Goal: Task Accomplishment & Management: Complete application form

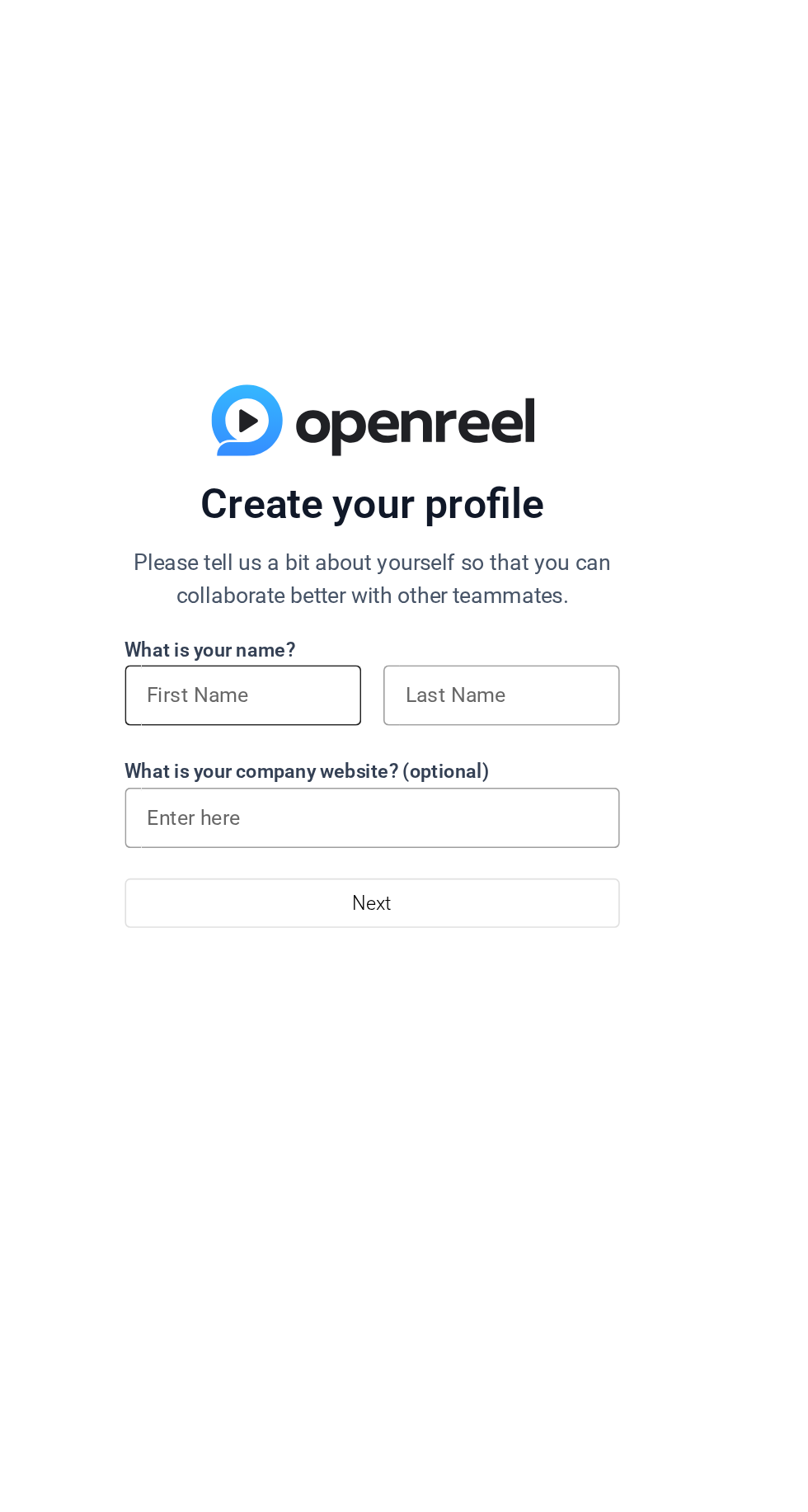
click at [354, 784] on input at bounding box center [327, 779] width 116 height 20
type input "Moha"
click at [495, 785] on input at bounding box center [482, 779] width 116 height 20
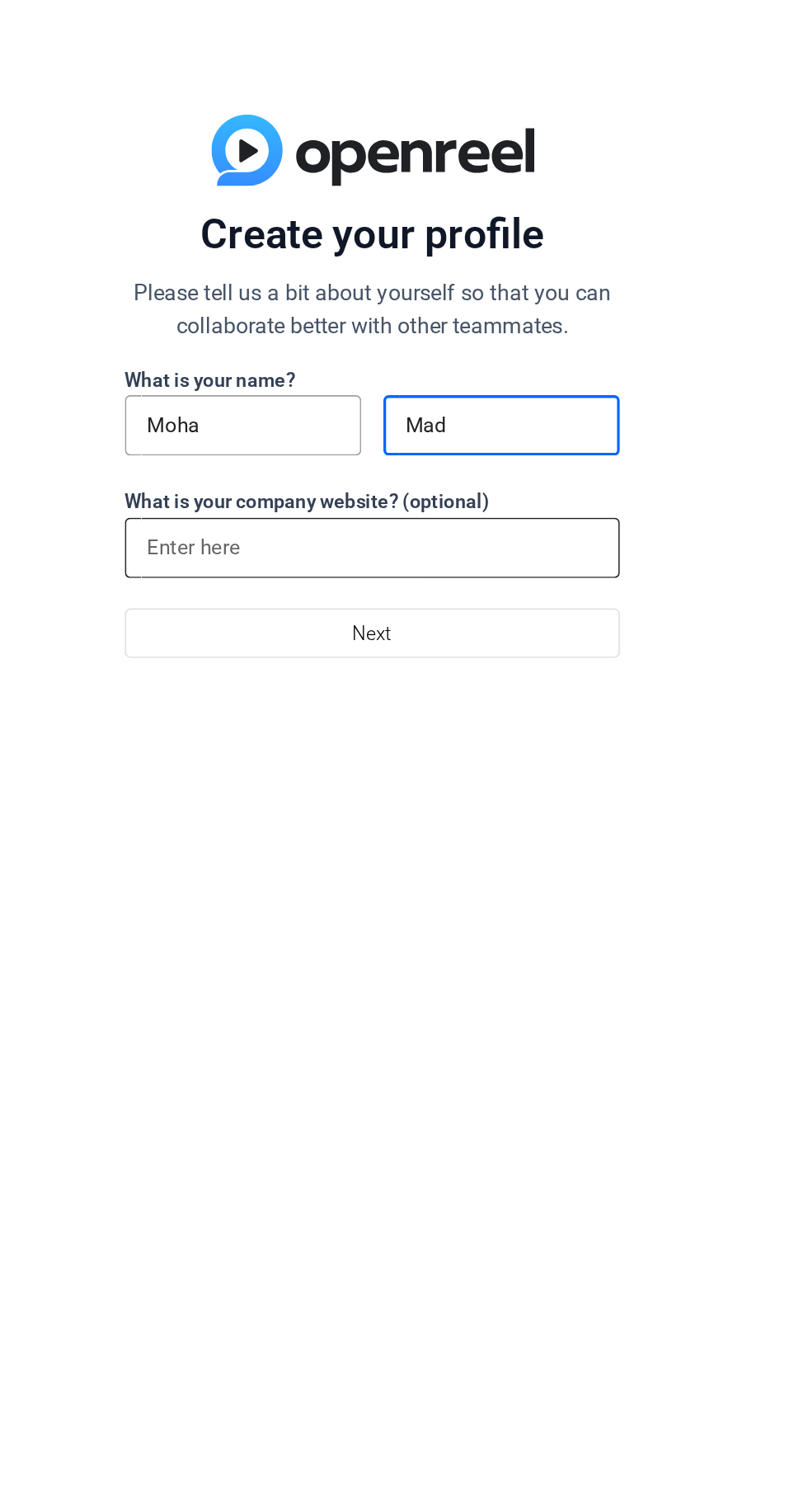
type input "Mad"
click at [456, 862] on input at bounding box center [404, 852] width 271 height 20
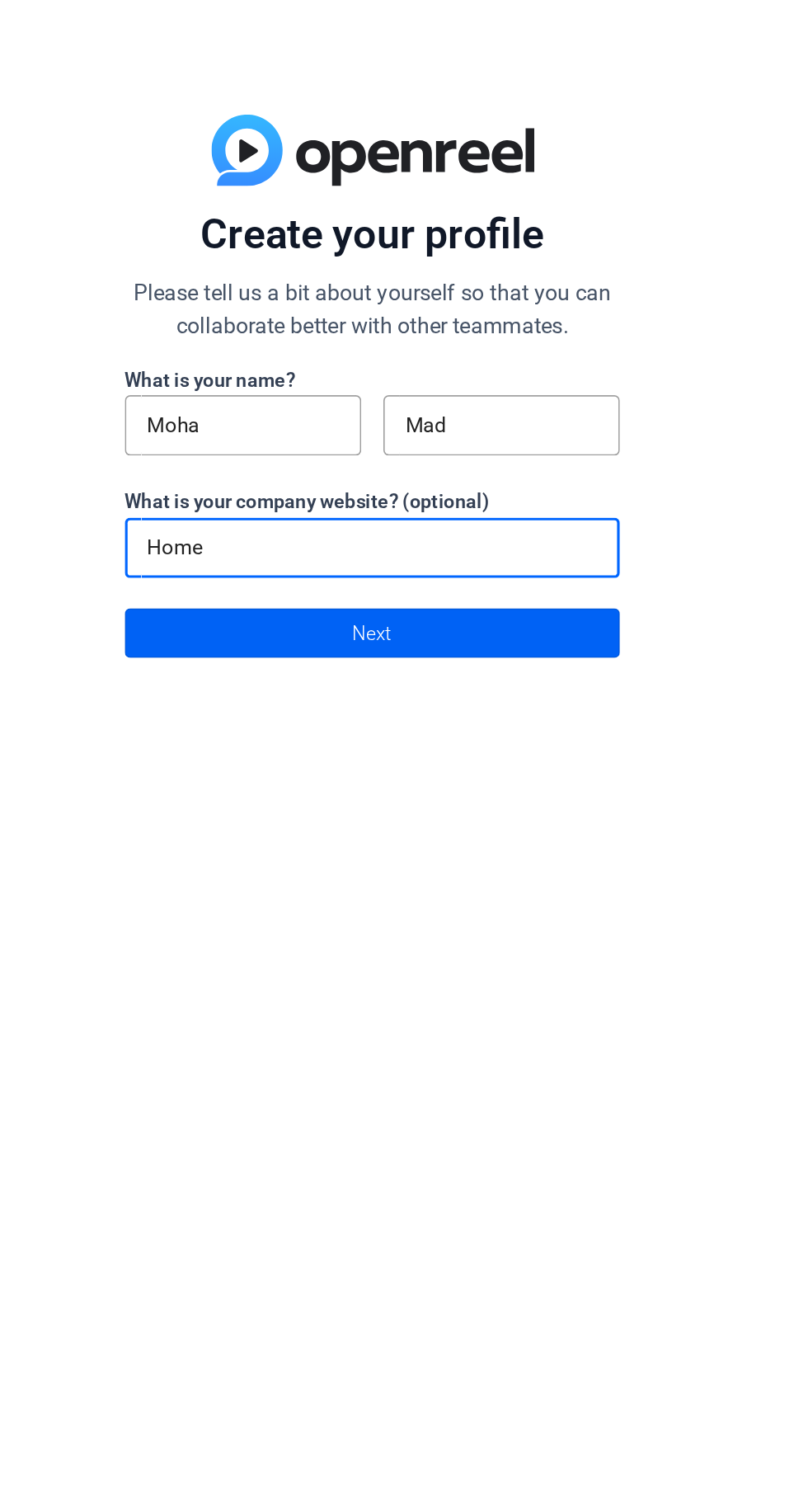
click at [460, 905] on span at bounding box center [404, 904] width 295 height 40
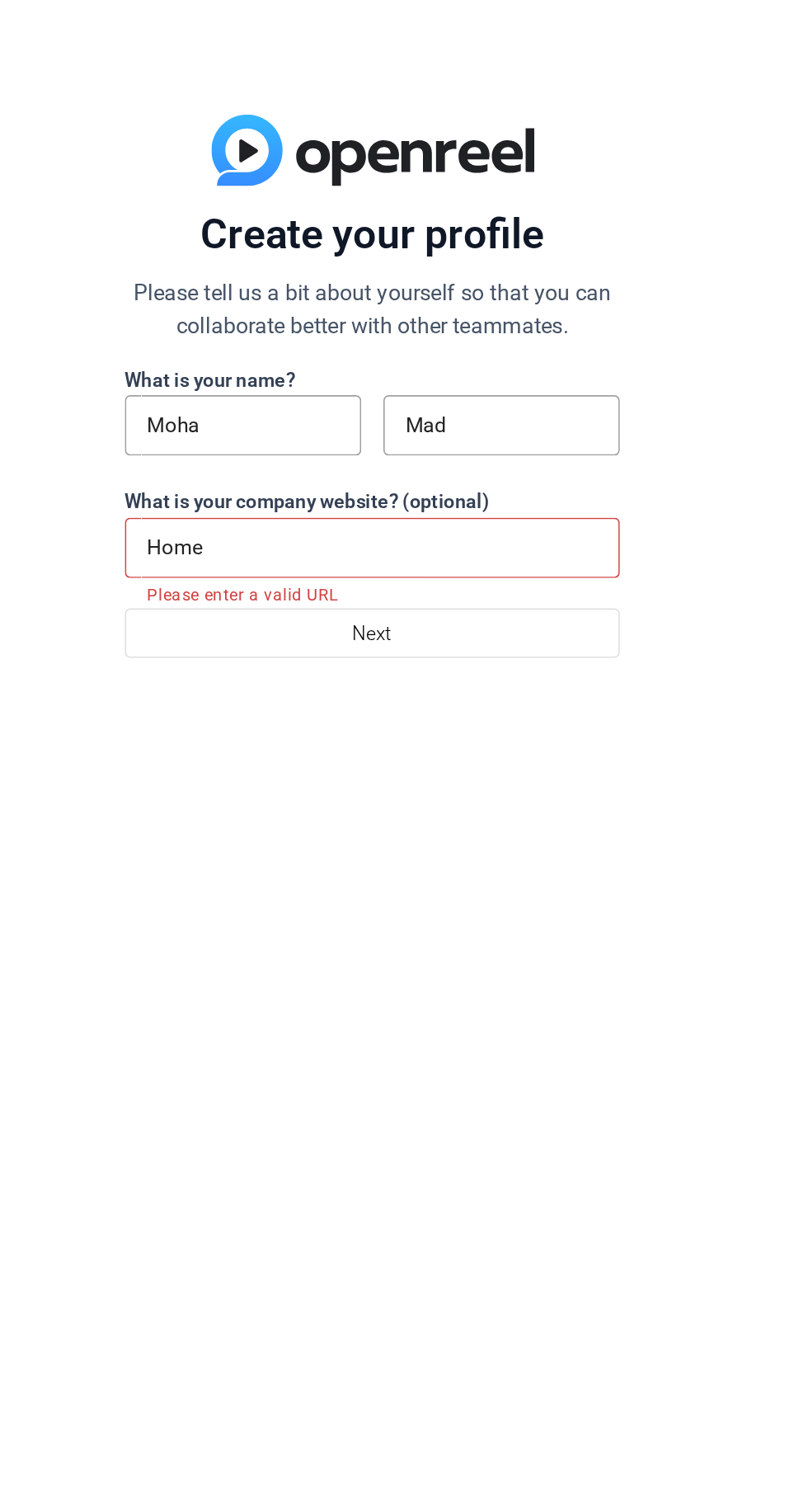
click at [447, 857] on input "Home" at bounding box center [404, 852] width 271 height 20
type input "H"
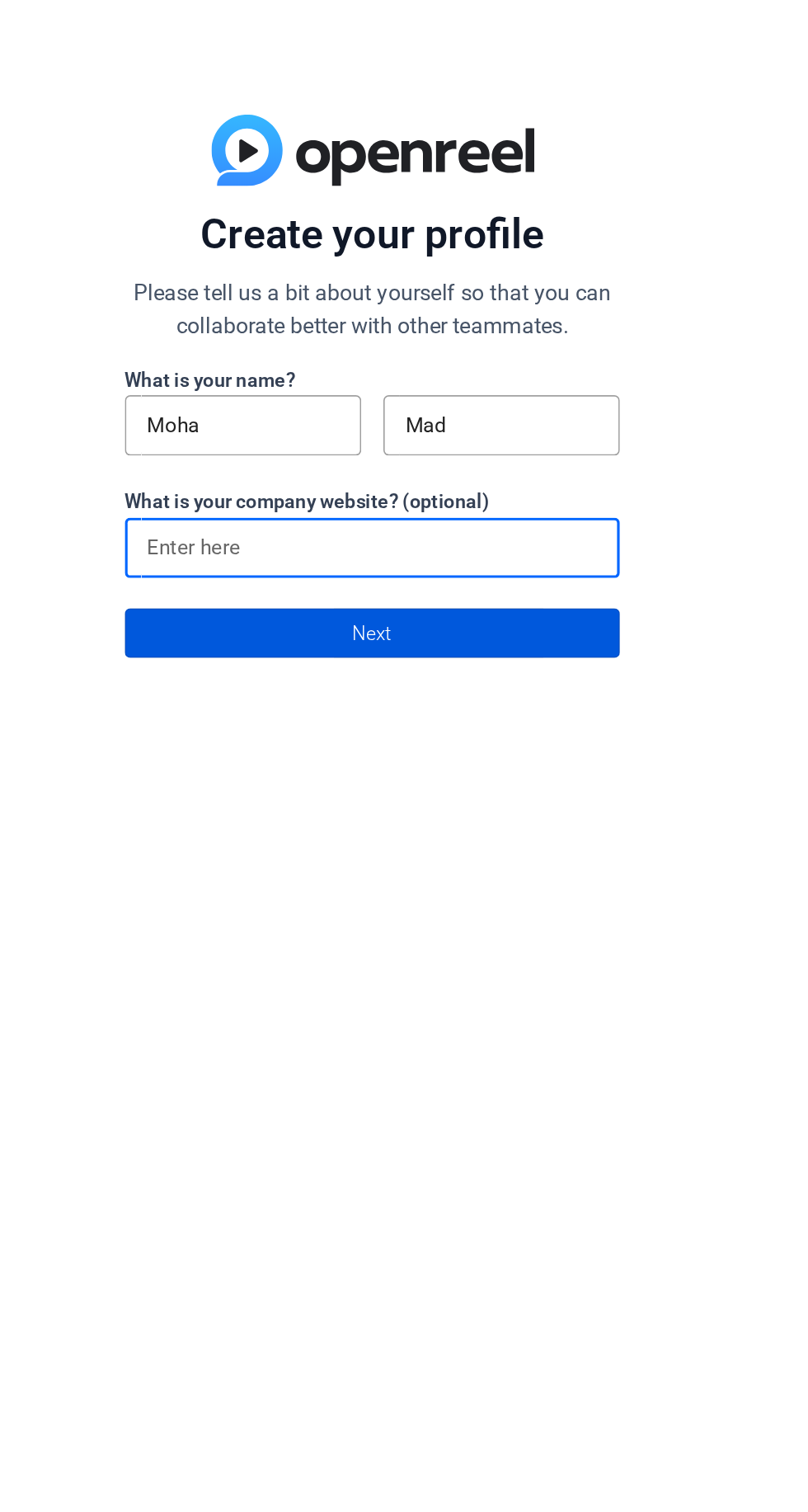
click at [452, 905] on span at bounding box center [404, 904] width 295 height 40
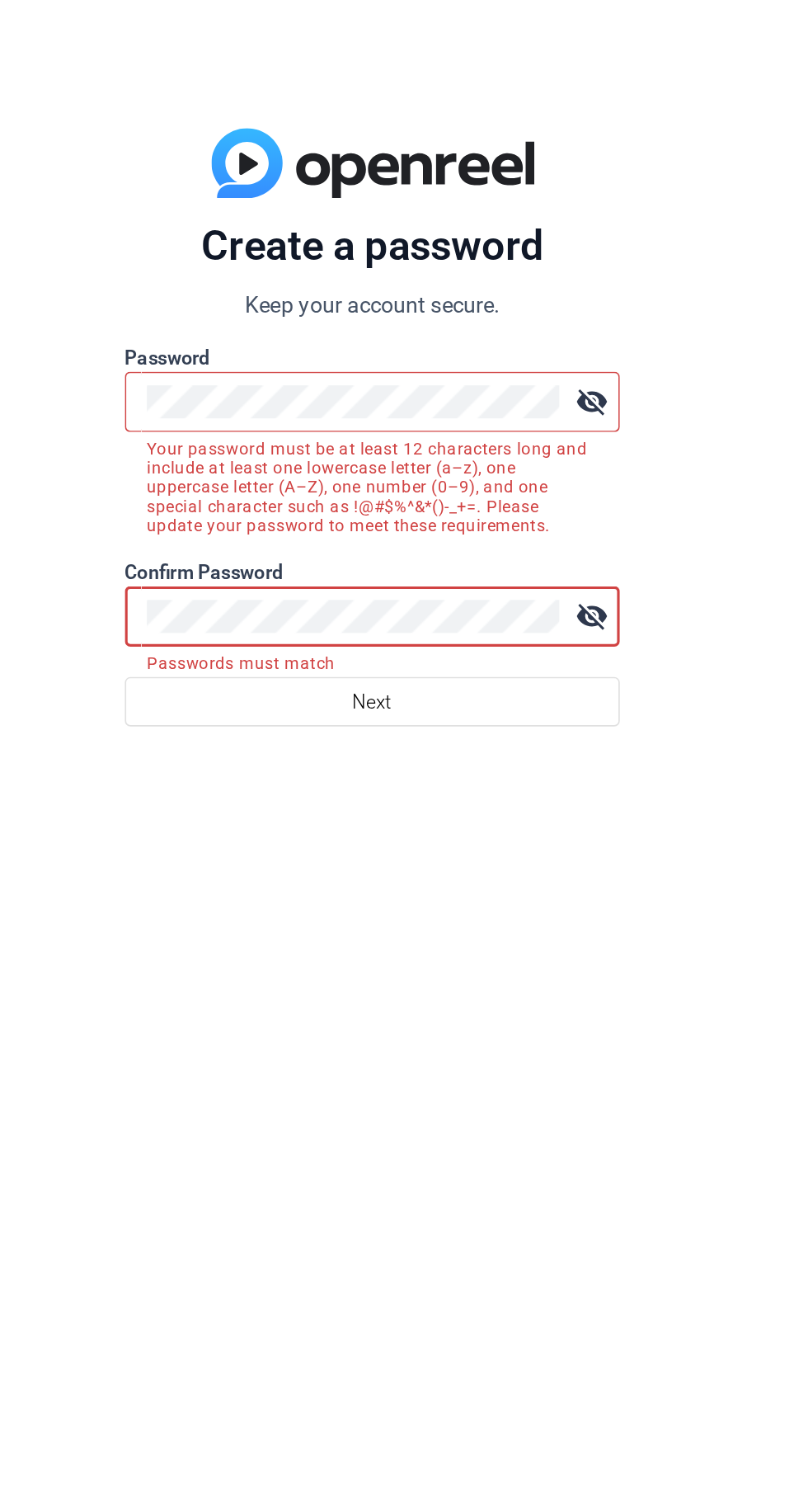
click at [540, 737] on mat-icon "visibility_off" at bounding box center [536, 741] width 33 height 33
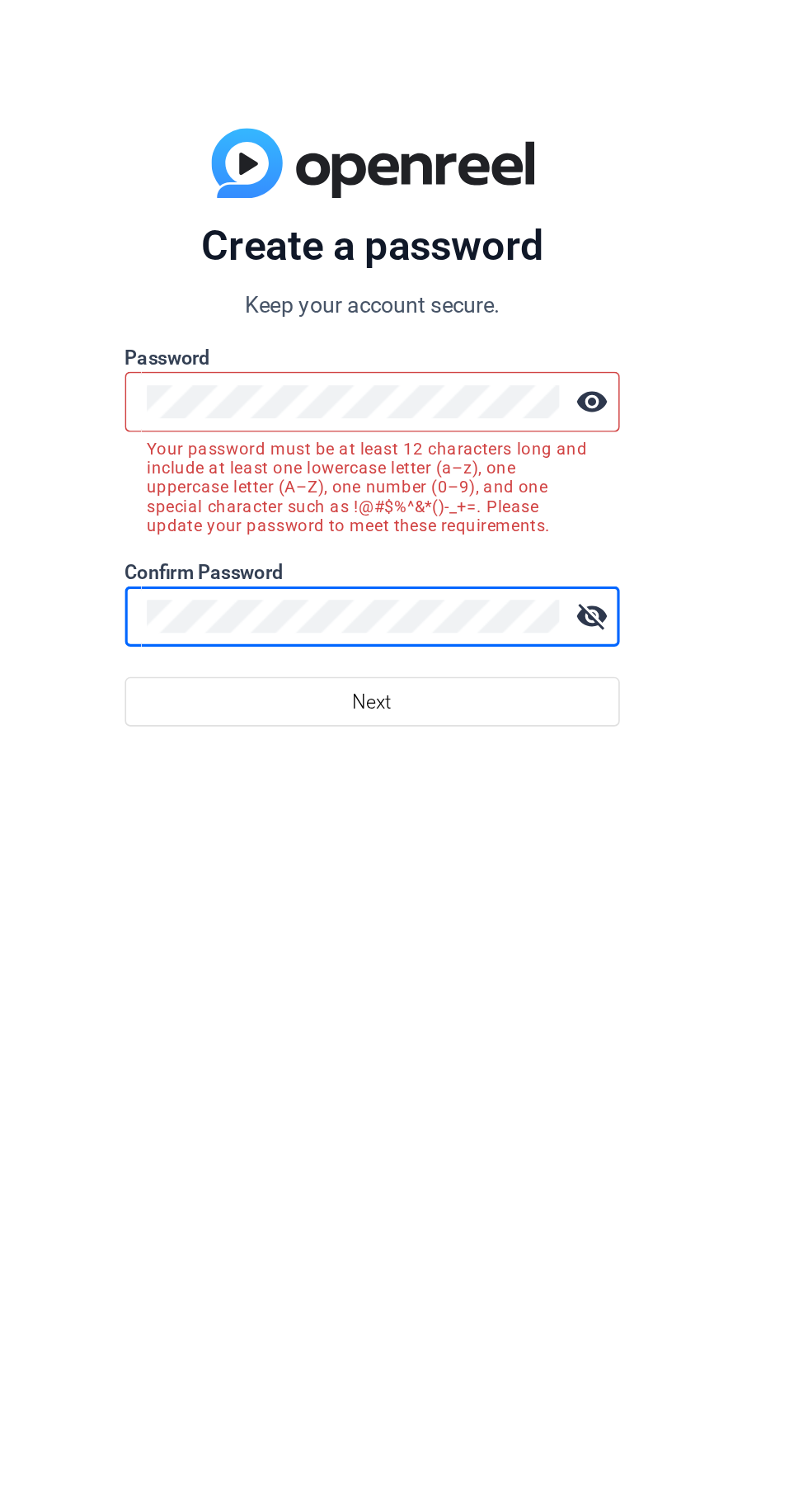
click at [548, 877] on mat-icon "visibility_off" at bounding box center [536, 870] width 33 height 33
click at [444, 928] on span at bounding box center [404, 920] width 295 height 40
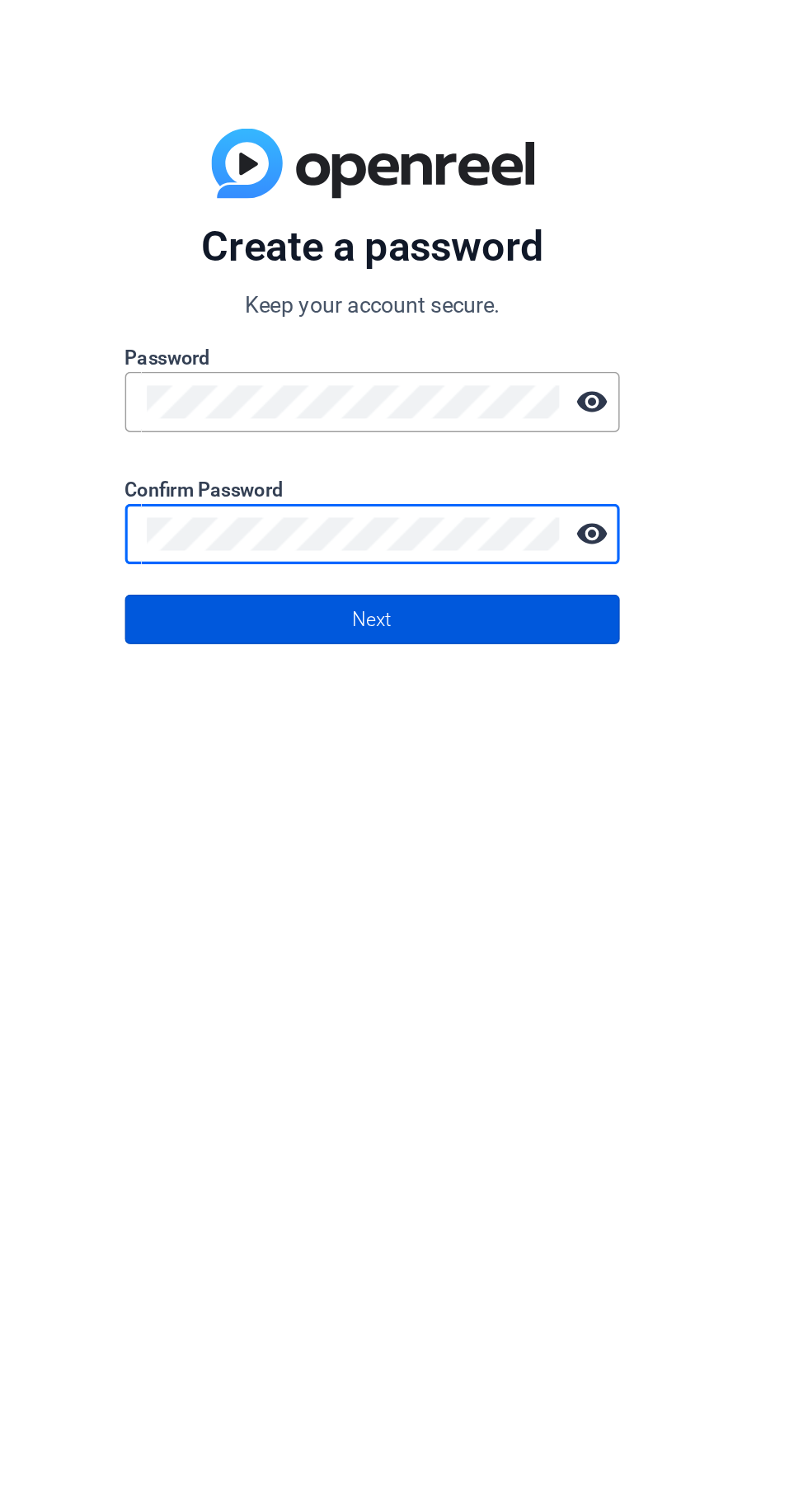
click at [436, 896] on span at bounding box center [404, 896] width 295 height 40
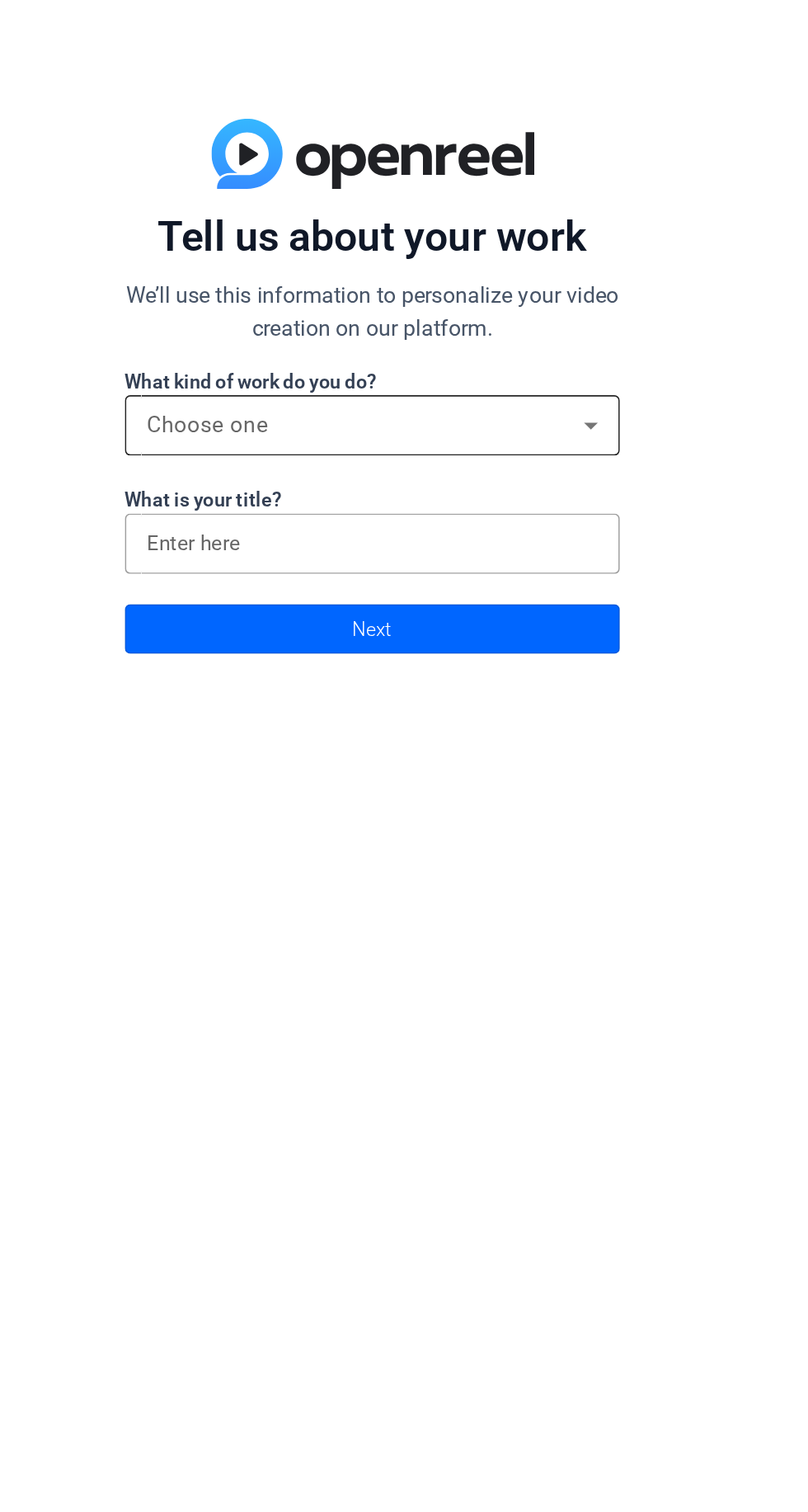
click at [534, 779] on icon at bounding box center [535, 780] width 9 height 4
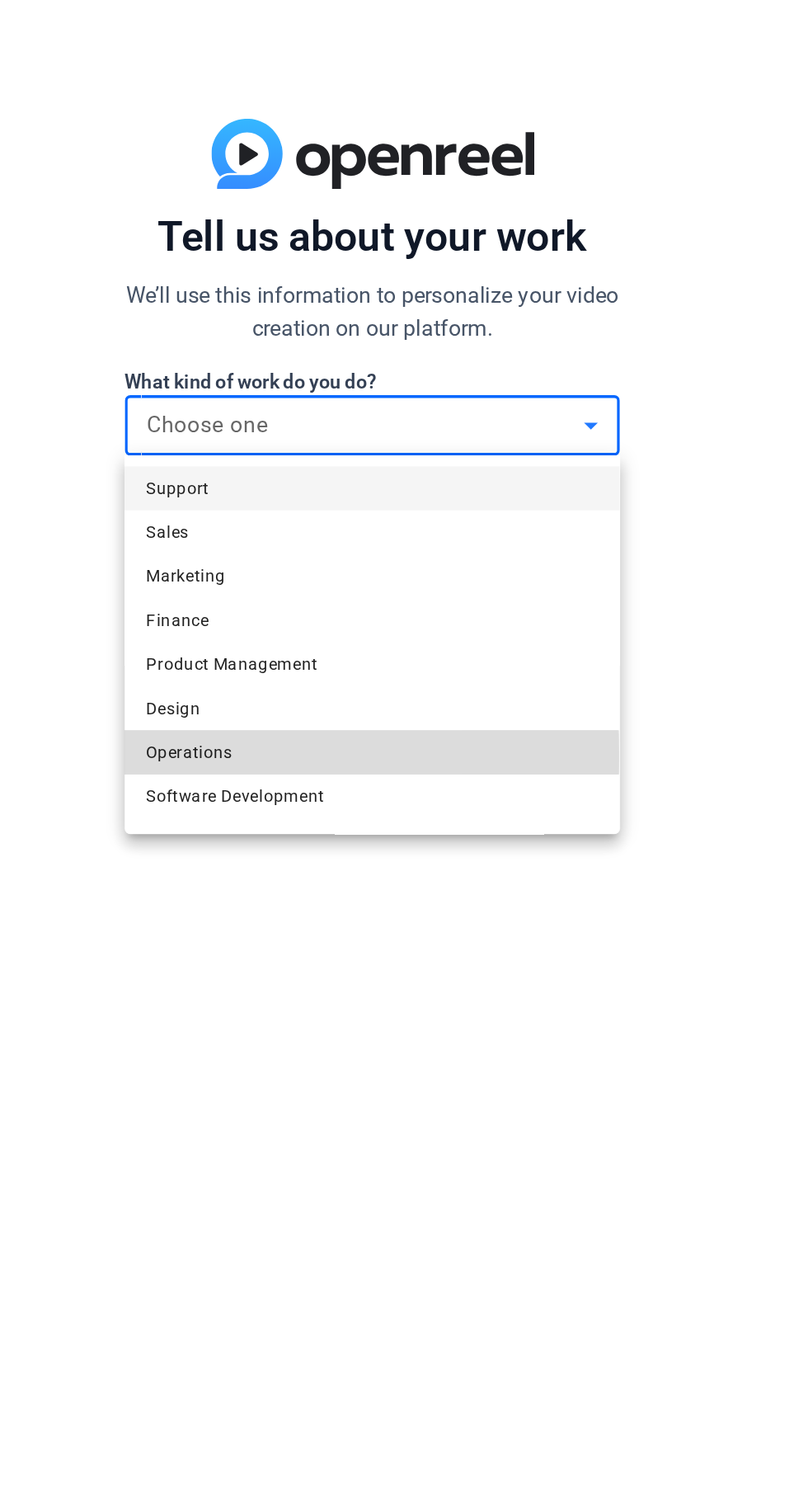
click at [317, 977] on span "Operations" at bounding box center [295, 976] width 52 height 20
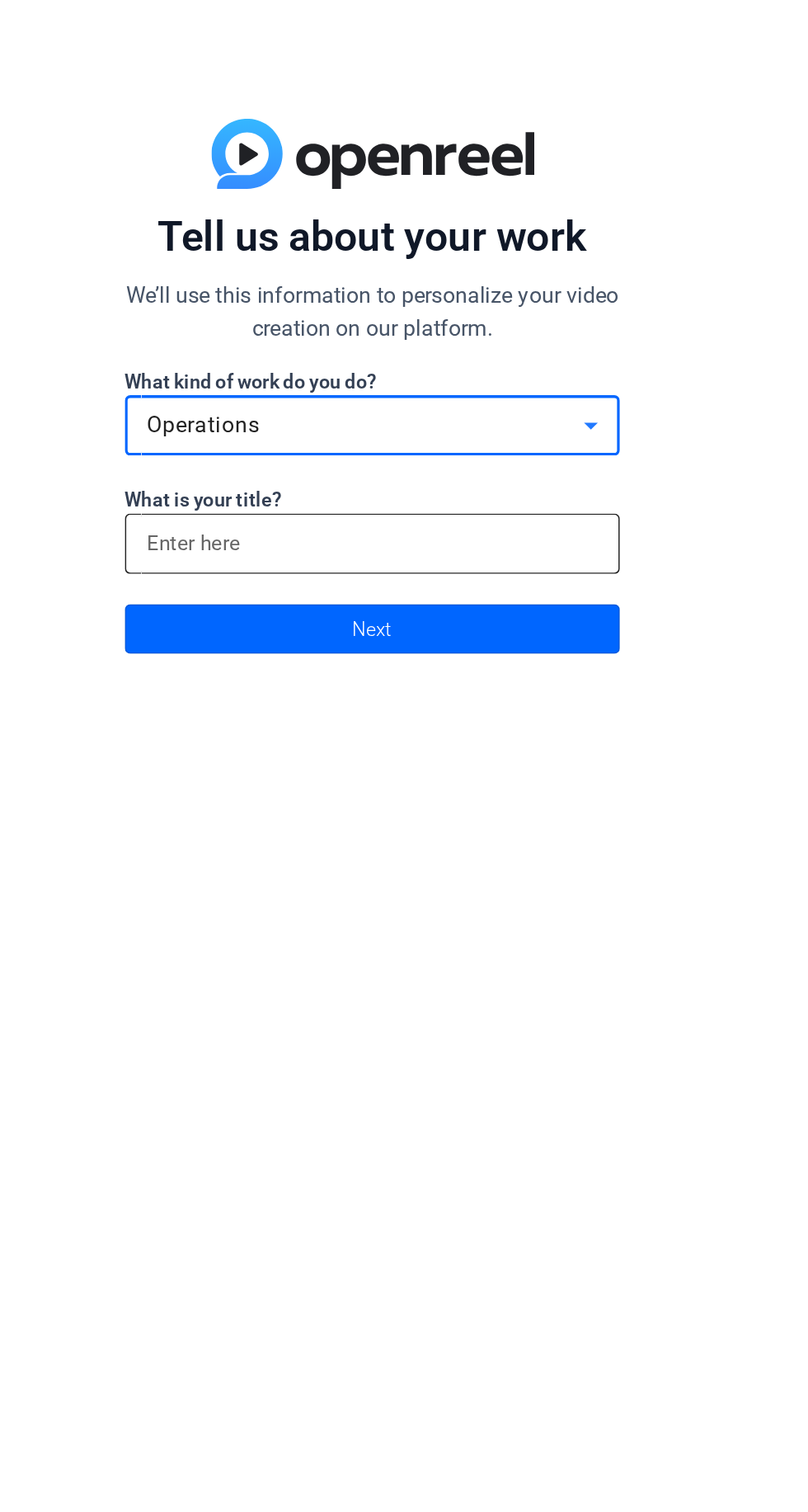
click at [410, 851] on input at bounding box center [404, 850] width 271 height 20
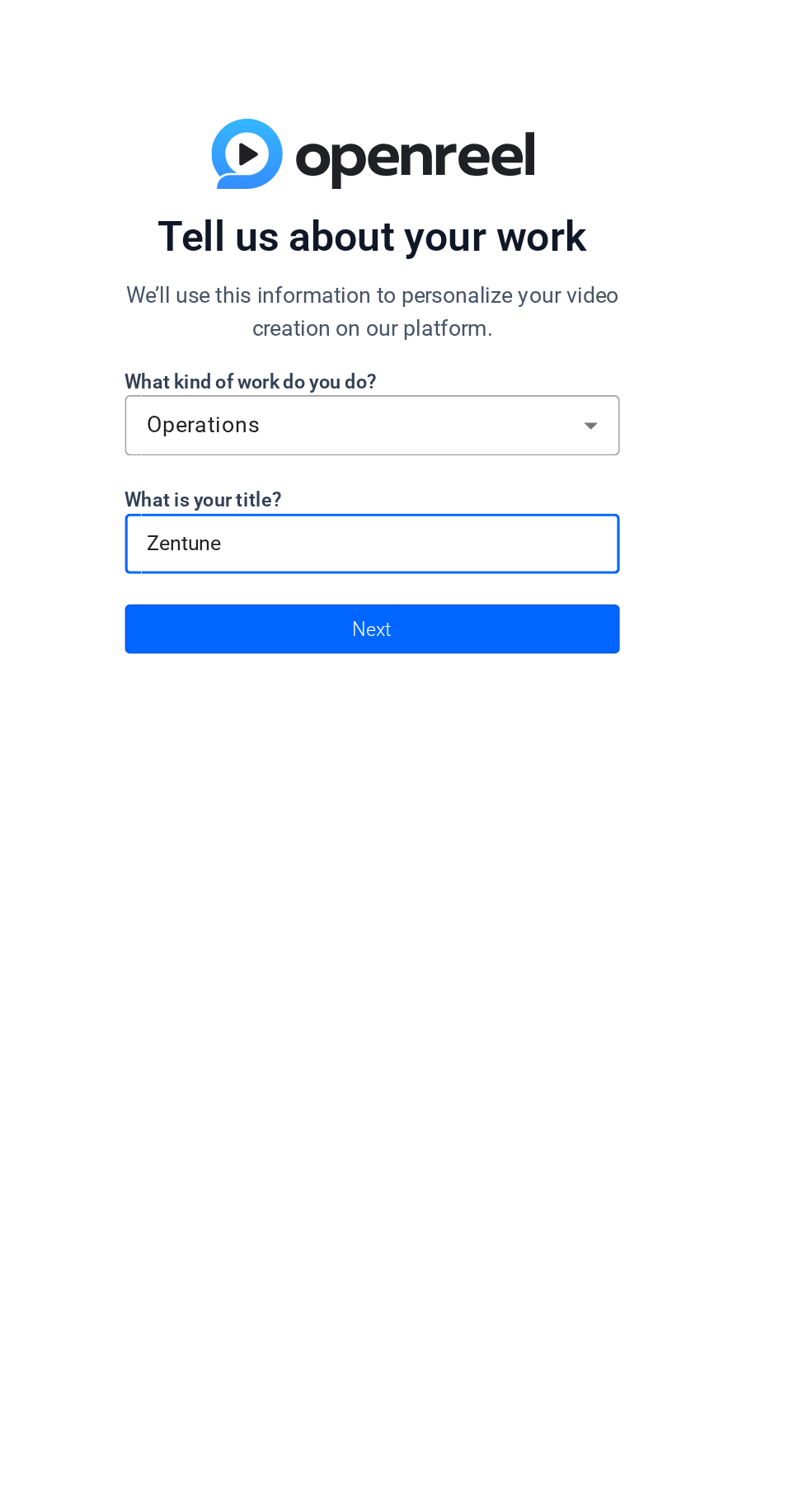
type input "Zentunes"
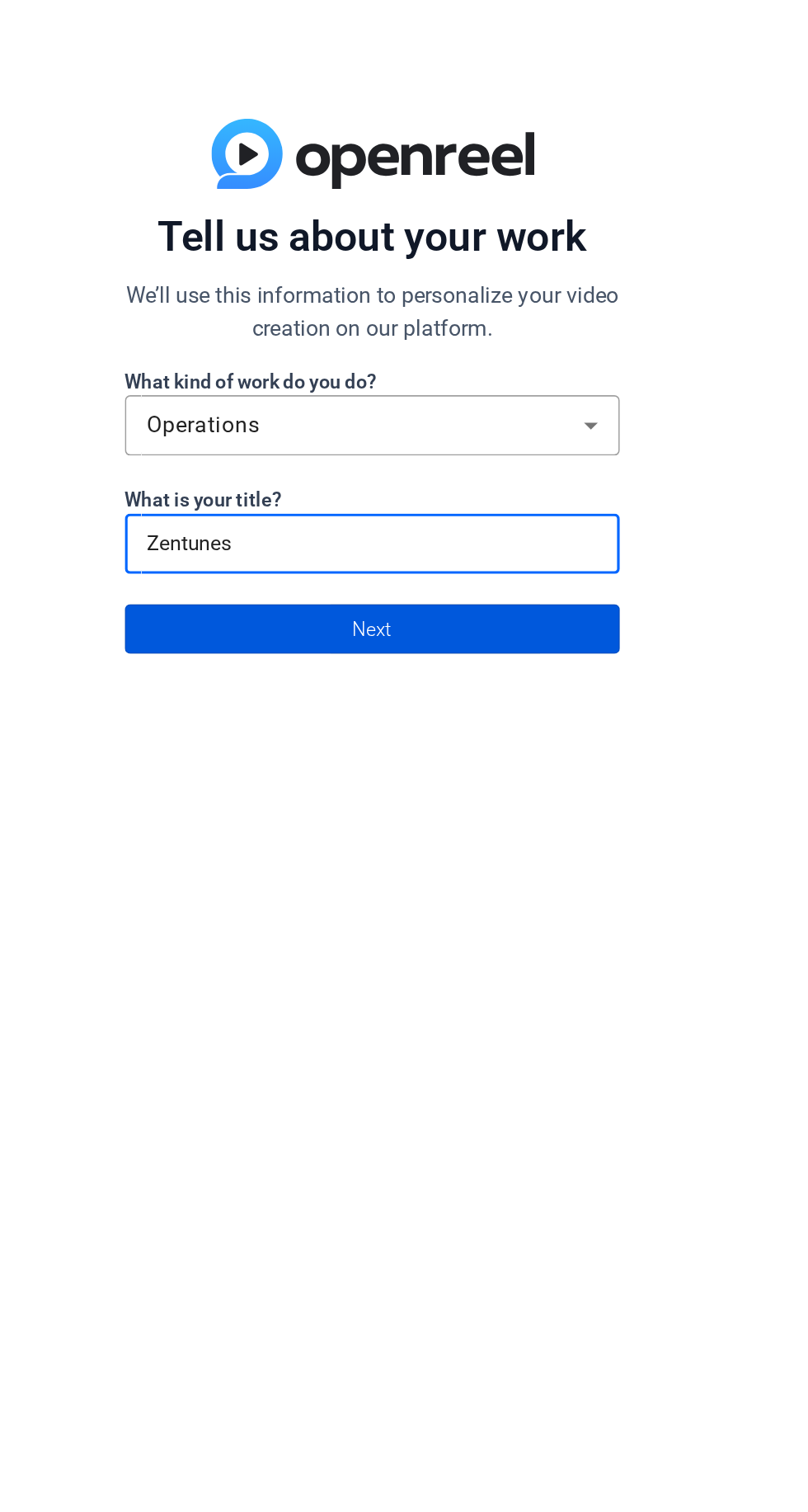
click at [419, 917] on span at bounding box center [404, 902] width 295 height 40
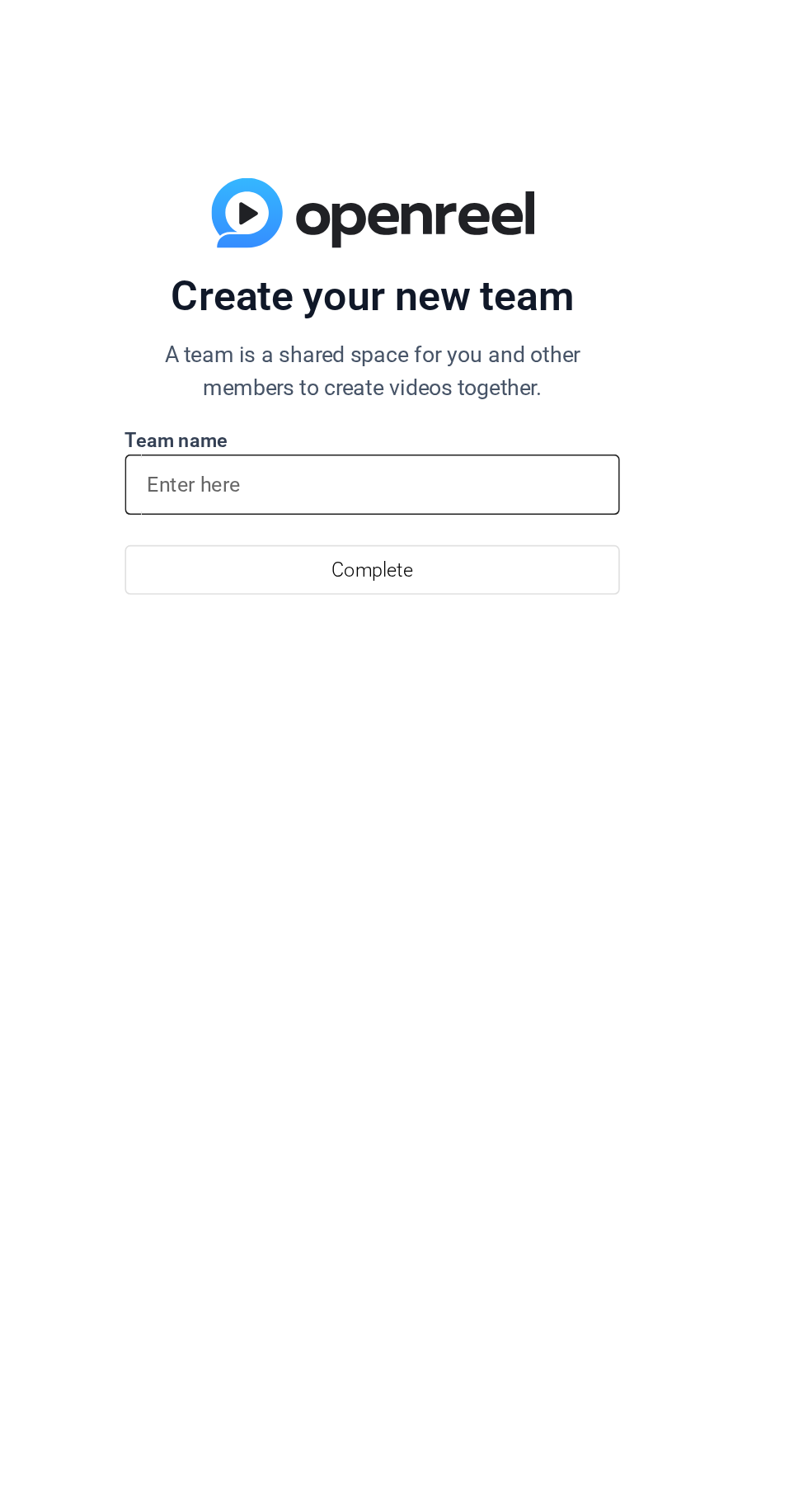
click at [417, 821] on input at bounding box center [404, 815] width 271 height 20
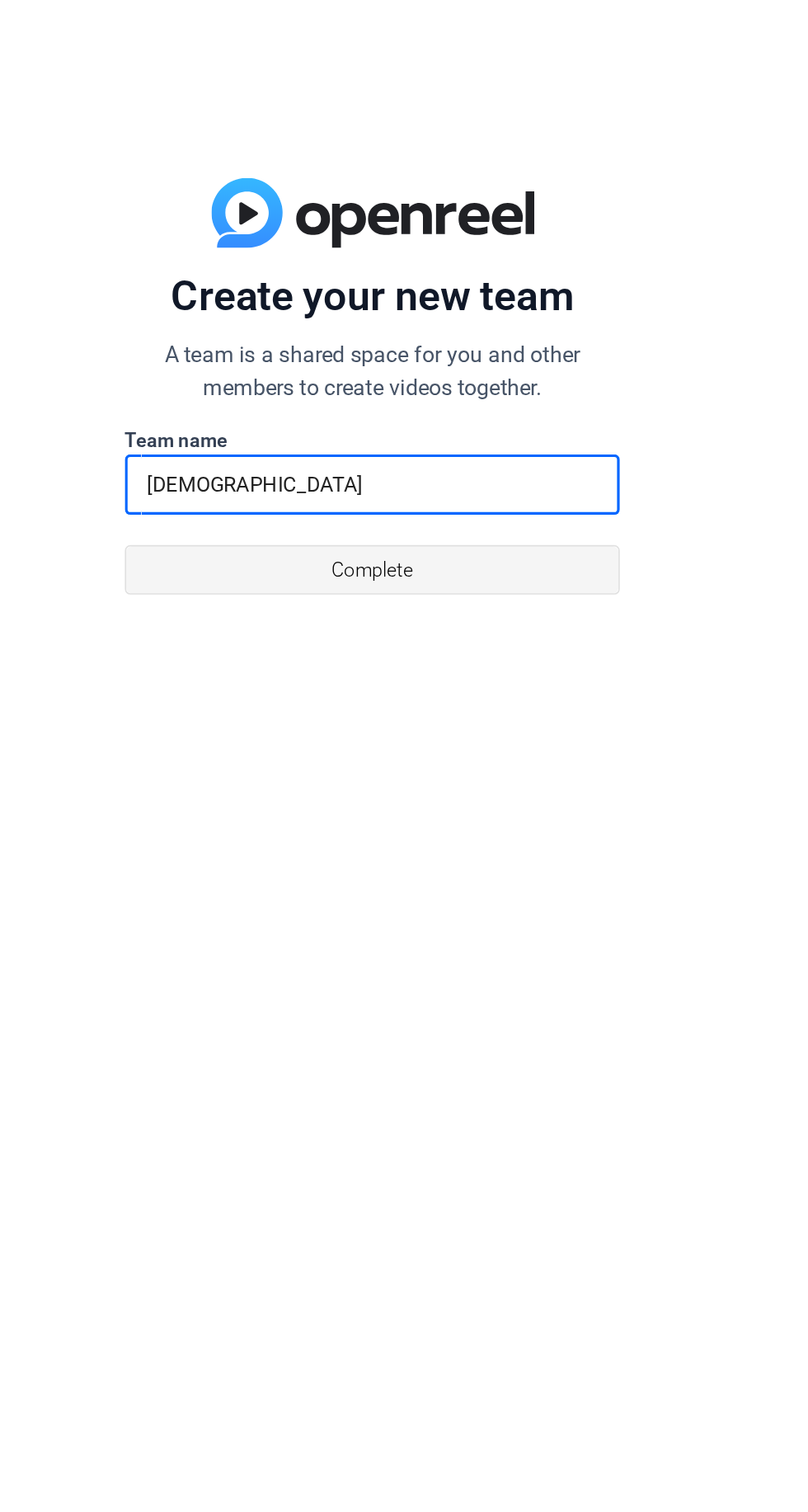
type input "[DEMOGRAPHIC_DATA]"
click at [444, 874] on span at bounding box center [404, 866] width 295 height 40
